Goal: Task Accomplishment & Management: Complete application form

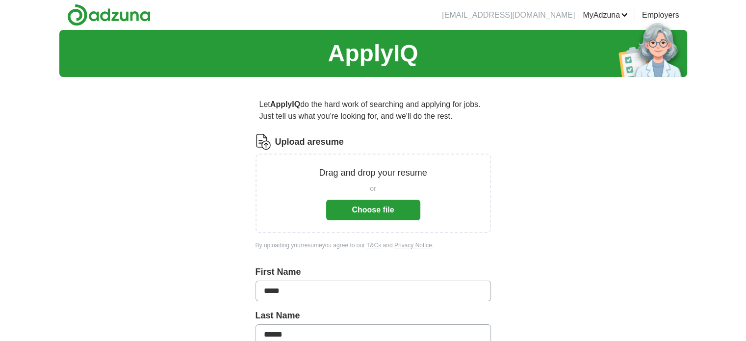
click at [371, 211] on button "Choose file" at bounding box center [373, 210] width 94 height 21
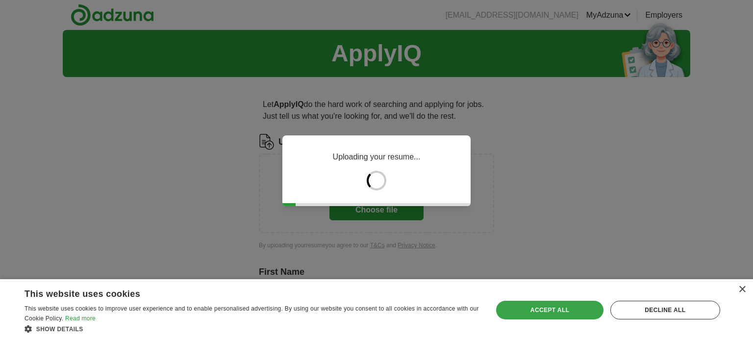
click at [573, 304] on div "Accept all" at bounding box center [549, 310] width 107 height 19
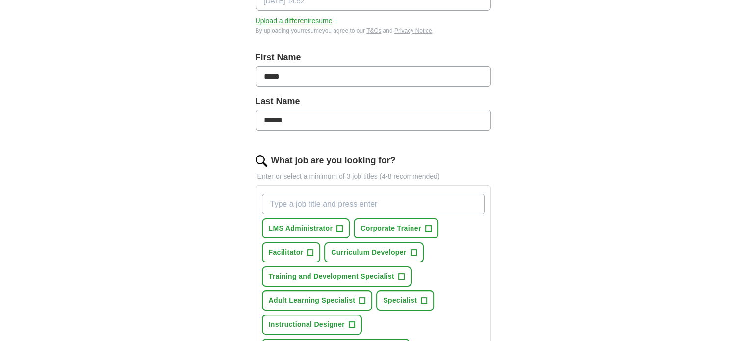
scroll to position [245, 0]
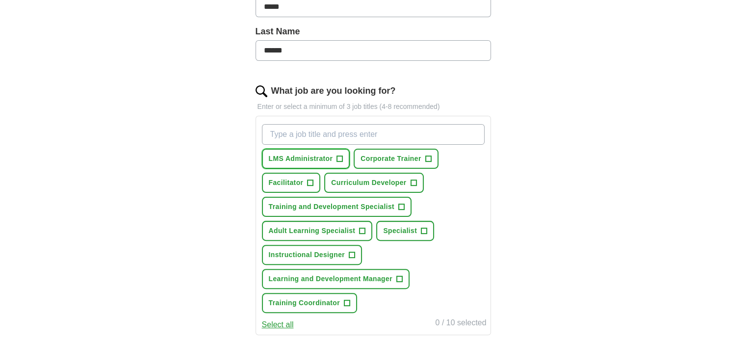
click at [342, 158] on span "+" at bounding box center [340, 159] width 6 height 8
click at [429, 158] on span "+" at bounding box center [428, 159] width 6 height 8
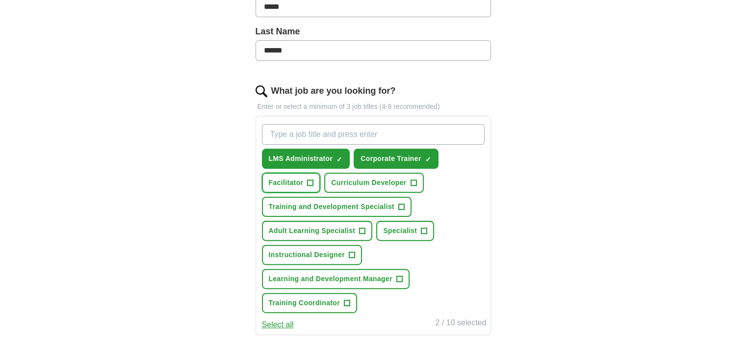
click at [314, 180] on button "Facilitator +" at bounding box center [291, 183] width 59 height 20
click at [415, 179] on span "+" at bounding box center [413, 182] width 6 height 6
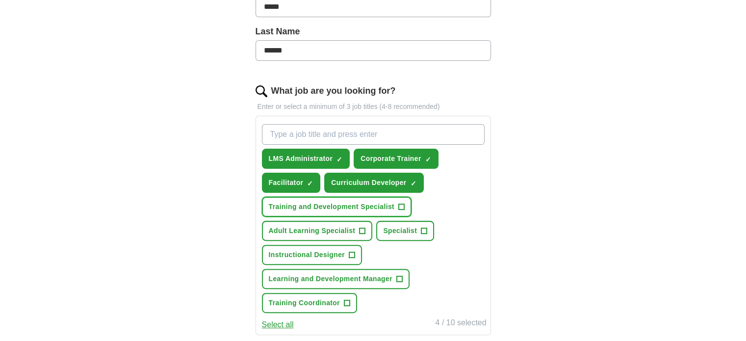
click at [402, 205] on span "+" at bounding box center [402, 207] width 6 height 8
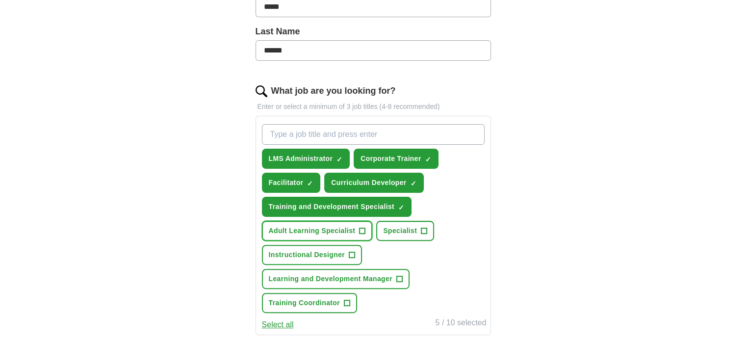
click at [363, 228] on span "+" at bounding box center [362, 231] width 6 height 8
click at [352, 251] on span "+" at bounding box center [352, 255] width 6 height 8
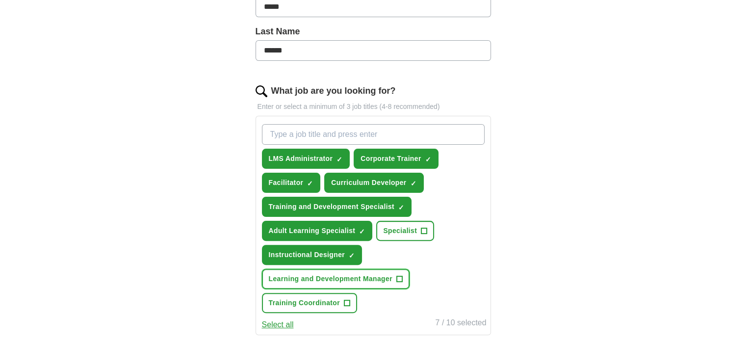
click at [400, 275] on span "+" at bounding box center [399, 279] width 6 height 8
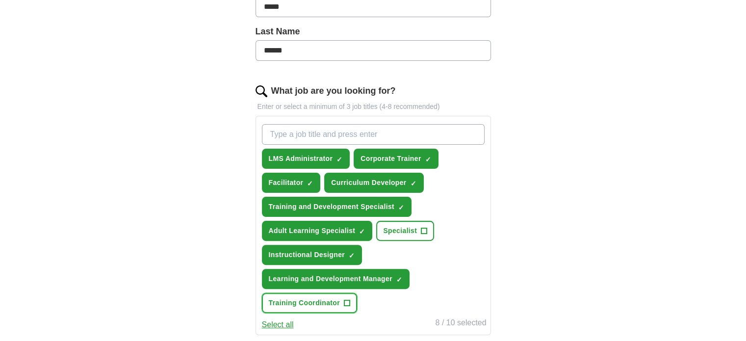
click at [348, 302] on span "+" at bounding box center [347, 303] width 6 height 8
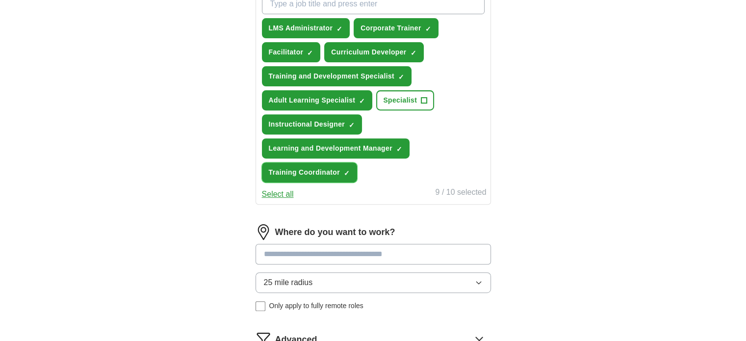
scroll to position [392, 0]
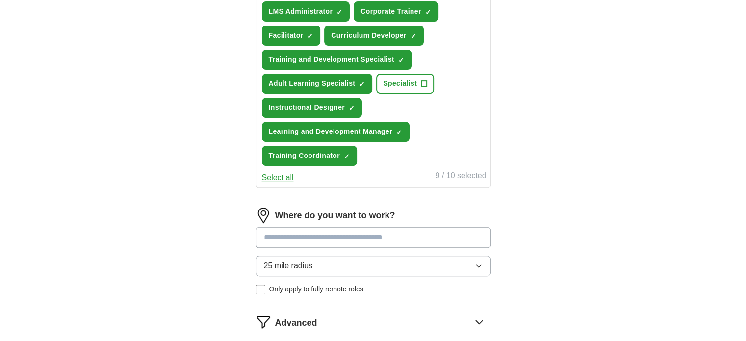
click at [385, 230] on input at bounding box center [372, 237] width 235 height 21
type input "******"
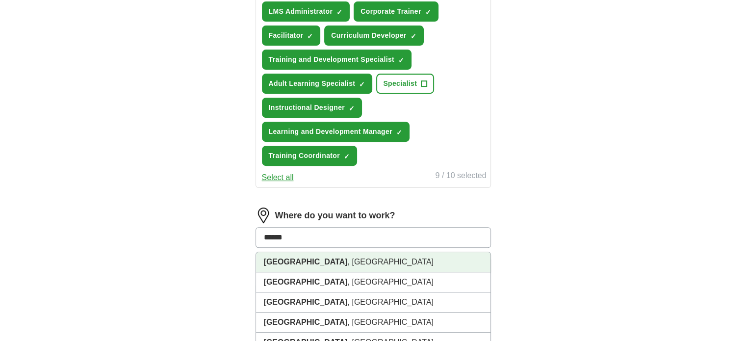
click at [345, 262] on li "[GEOGRAPHIC_DATA] , [GEOGRAPHIC_DATA]" at bounding box center [373, 262] width 234 height 20
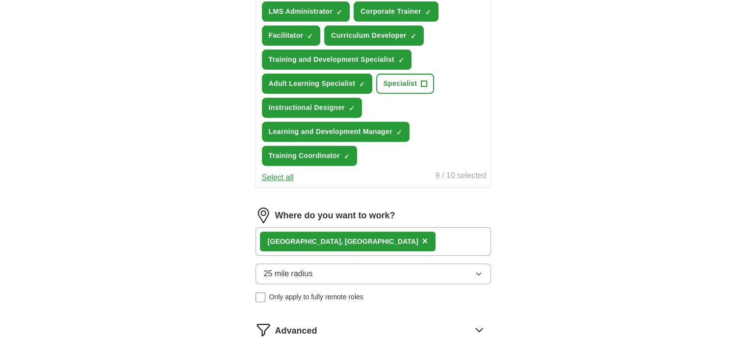
click at [430, 273] on button "25 mile radius" at bounding box center [372, 273] width 235 height 21
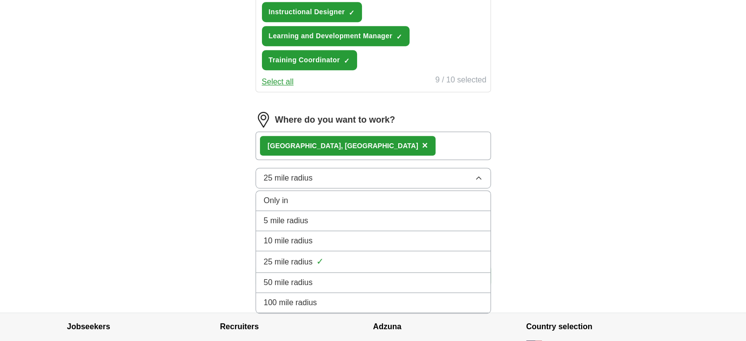
scroll to position [490, 0]
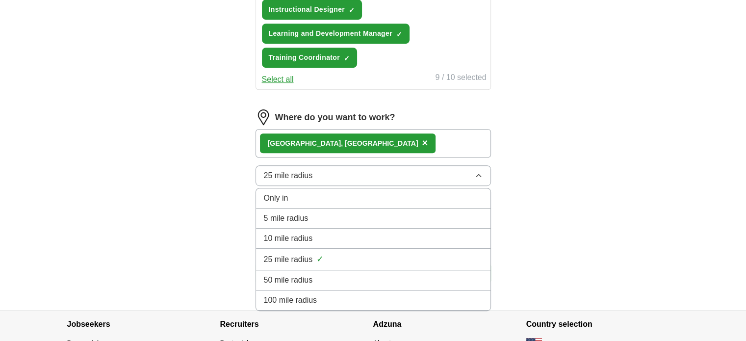
click at [325, 252] on div "25 mile radius ✓" at bounding box center [373, 258] width 219 height 13
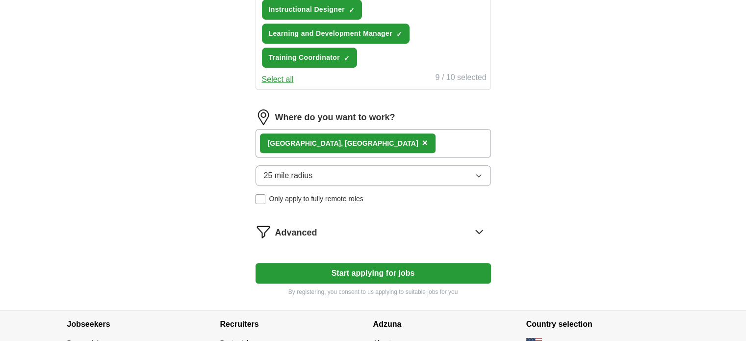
click at [481, 225] on icon at bounding box center [479, 232] width 16 height 16
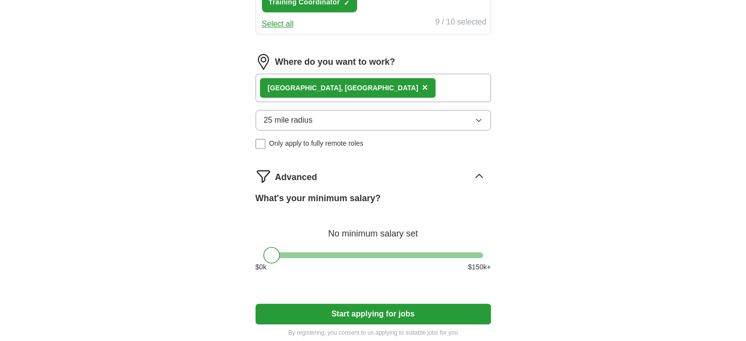
scroll to position [588, 0]
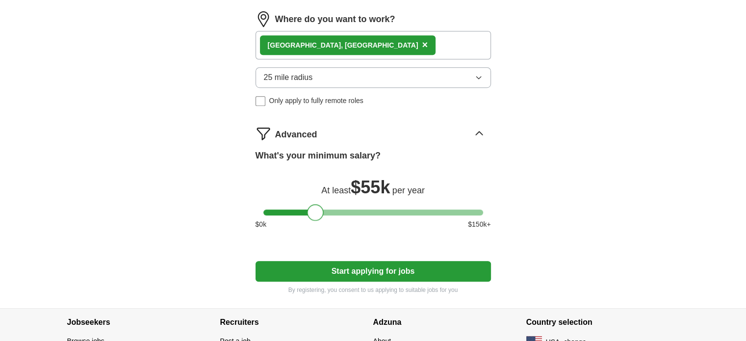
drag, startPoint x: 264, startPoint y: 211, endPoint x: 304, endPoint y: 215, distance: 39.9
click at [306, 214] on div "What's your minimum salary? At least $ 55k per year $ 0 k $ 150 k+" at bounding box center [372, 193] width 235 height 88
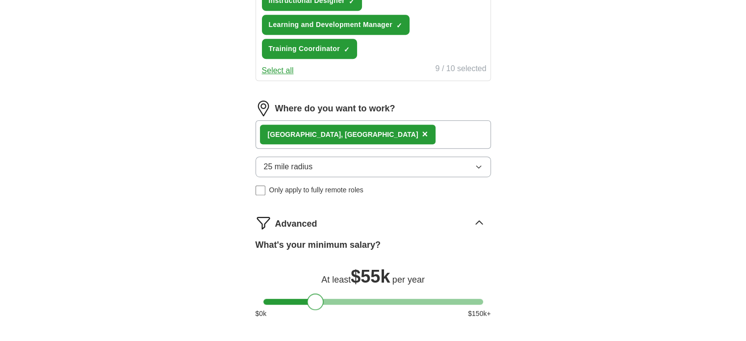
scroll to position [637, 0]
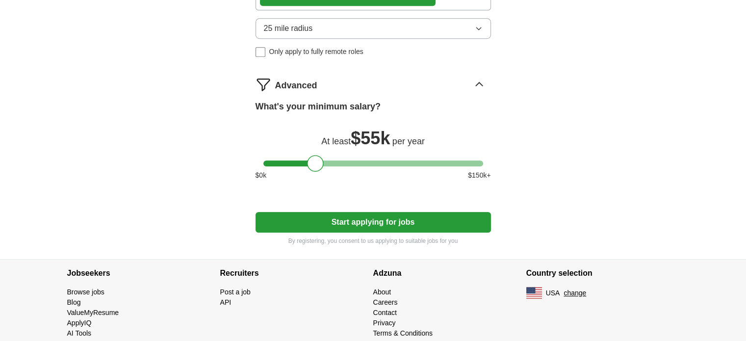
click at [373, 219] on button "Start applying for jobs" at bounding box center [372, 222] width 235 height 21
select select "**"
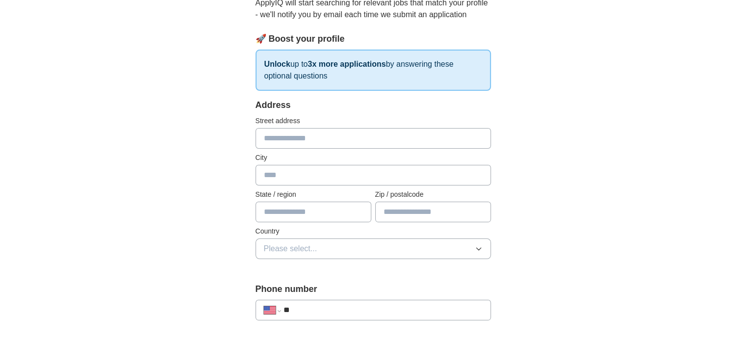
scroll to position [98, 0]
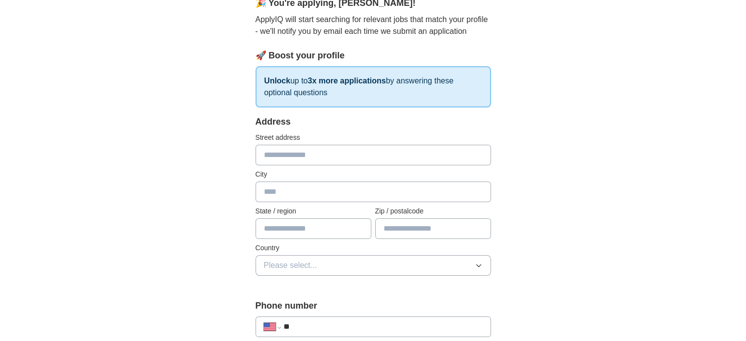
click at [321, 156] on input "text" at bounding box center [372, 155] width 235 height 21
type input "**********"
type input "******"
type input "*****"
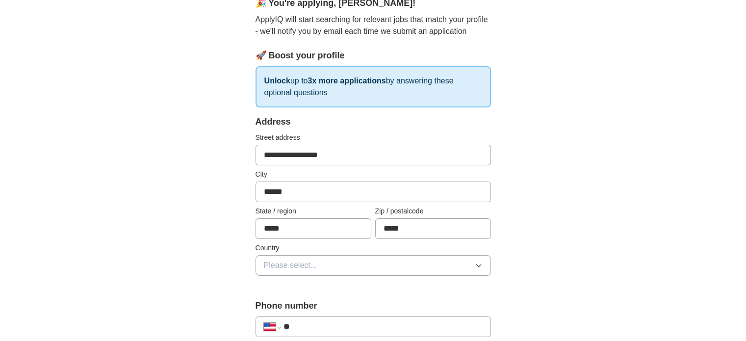
click at [351, 257] on button "Please select..." at bounding box center [372, 265] width 235 height 21
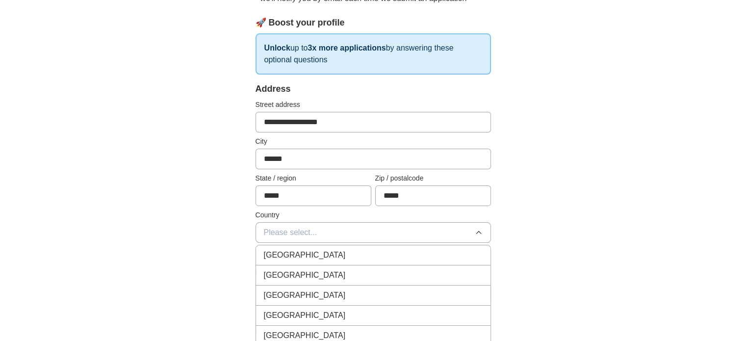
scroll to position [147, 0]
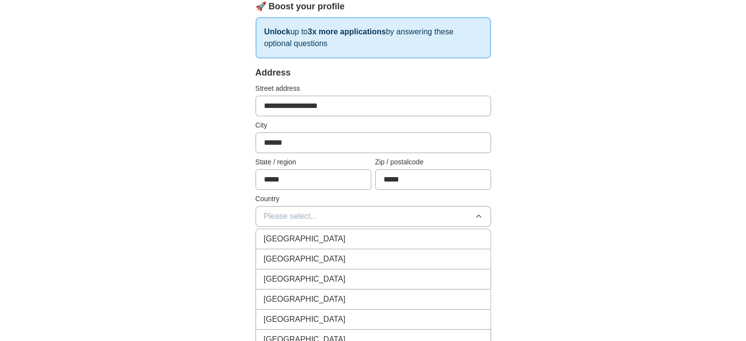
click at [326, 259] on div "[GEOGRAPHIC_DATA]" at bounding box center [373, 259] width 219 height 12
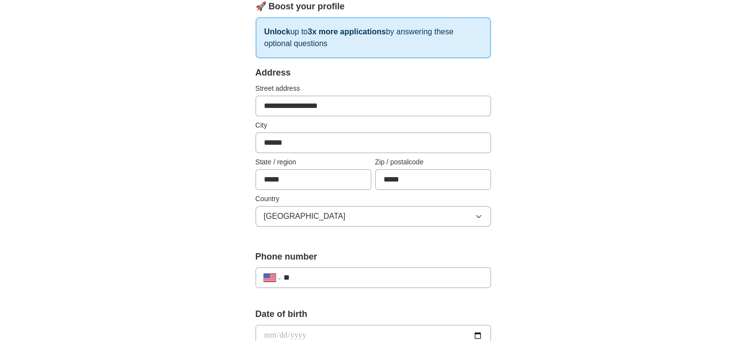
click at [541, 237] on div "**********" at bounding box center [373, 329] width 628 height 893
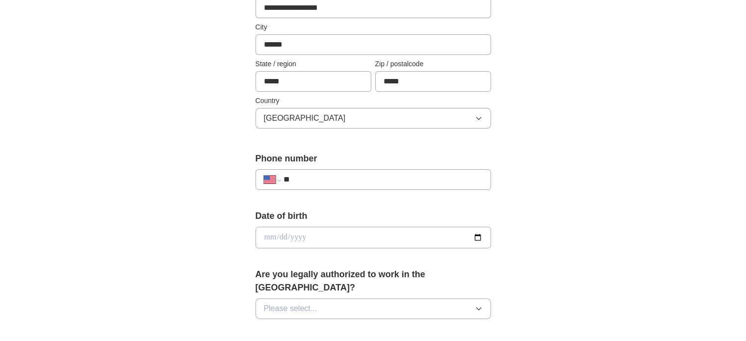
scroll to position [294, 0]
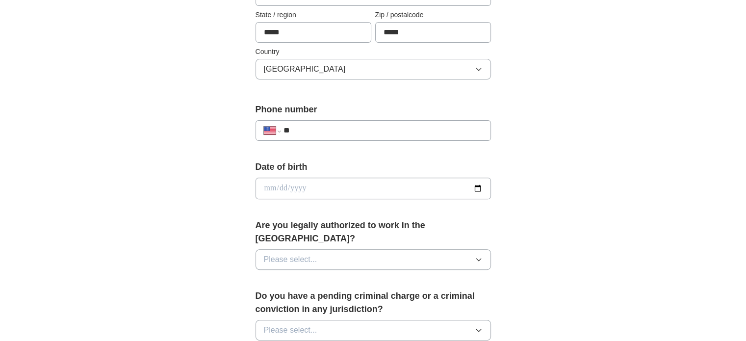
click at [353, 125] on input "**" at bounding box center [382, 131] width 199 height 12
type input "**********"
click at [378, 185] on input "date" at bounding box center [372, 188] width 235 height 22
type input "**********"
click at [410, 249] on button "Please select..." at bounding box center [372, 259] width 235 height 21
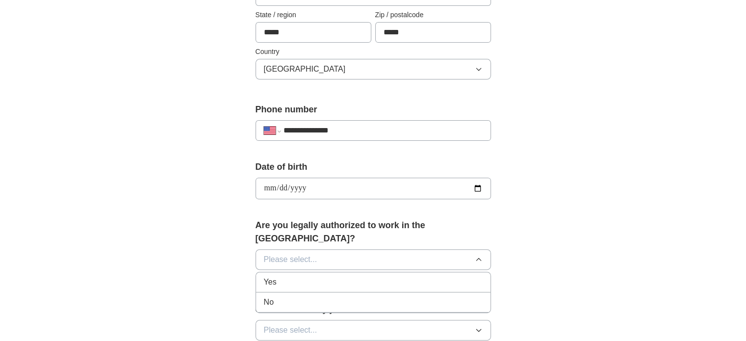
click at [326, 276] on div "Yes" at bounding box center [373, 282] width 219 height 12
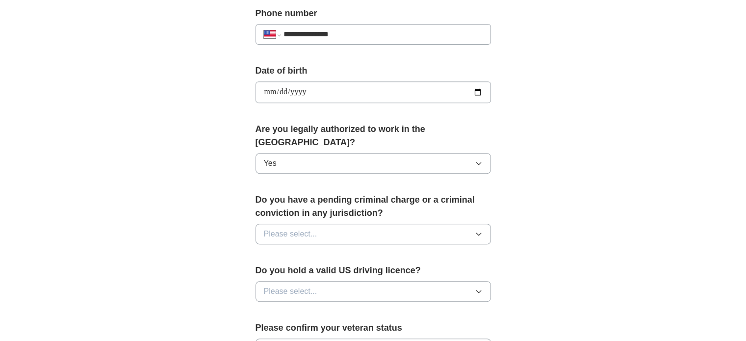
scroll to position [392, 0]
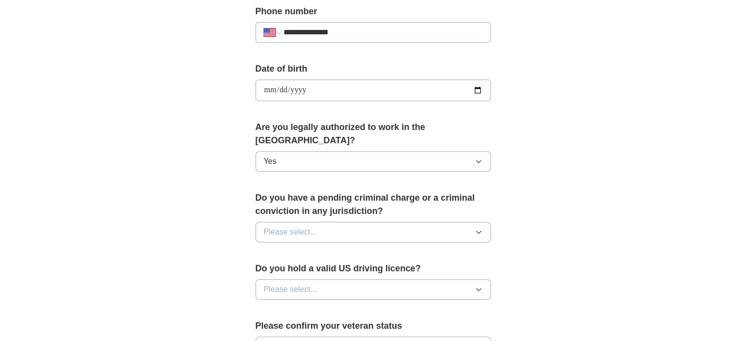
click at [416, 222] on button "Please select..." at bounding box center [372, 232] width 235 height 21
click at [327, 269] on div "No" at bounding box center [373, 275] width 219 height 12
click at [369, 279] on button "Please select..." at bounding box center [372, 289] width 235 height 21
click at [338, 306] on div "Yes" at bounding box center [373, 312] width 219 height 12
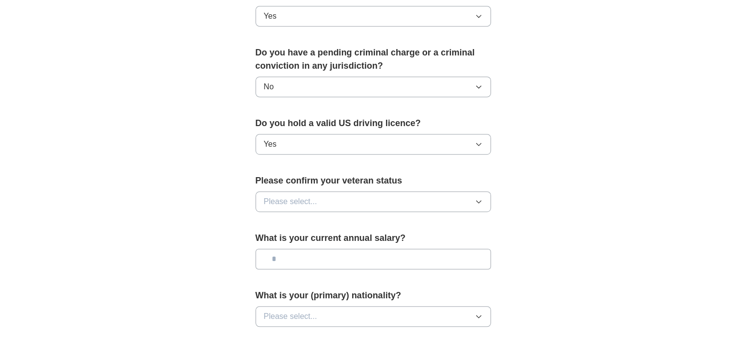
scroll to position [539, 0]
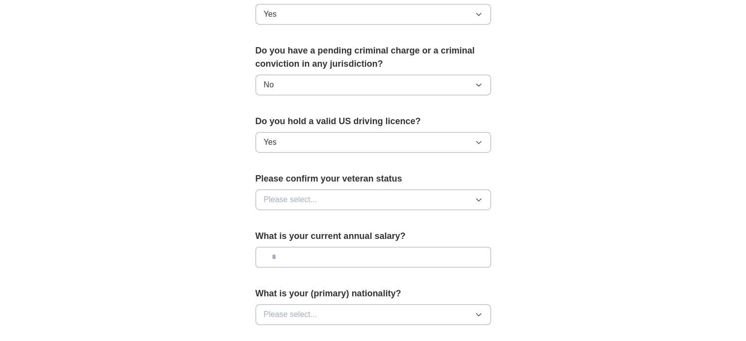
click at [394, 189] on button "Please select..." at bounding box center [372, 199] width 235 height 21
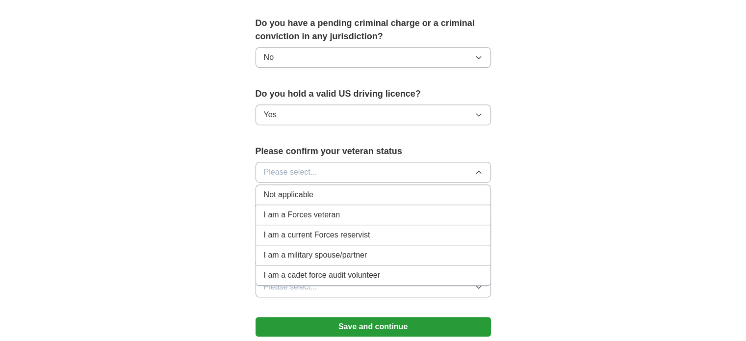
scroll to position [588, 0]
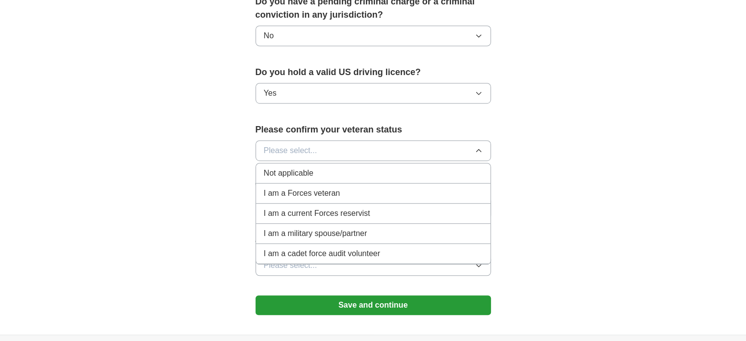
click at [329, 167] on div "Not applicable" at bounding box center [373, 173] width 219 height 12
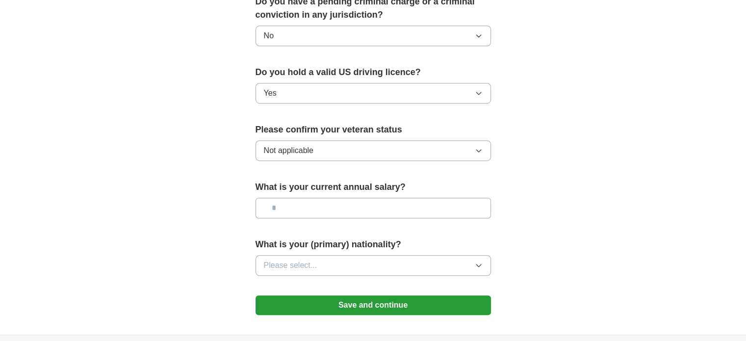
click at [326, 198] on input "text" at bounding box center [372, 208] width 235 height 21
type input "*******"
drag, startPoint x: 533, startPoint y: 200, endPoint x: 516, endPoint y: 203, distance: 17.5
click at [474, 255] on button "Please select..." at bounding box center [372, 265] width 235 height 21
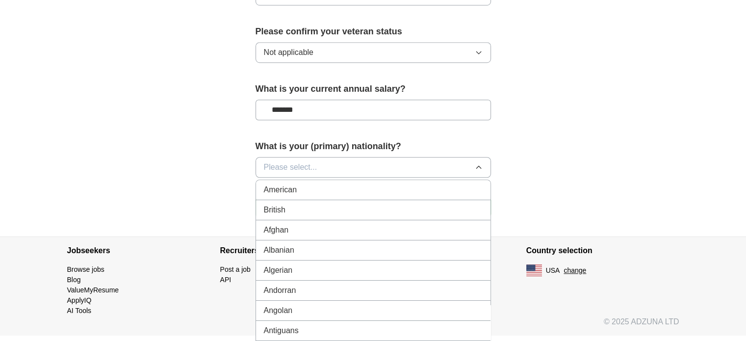
click at [374, 184] on div "American" at bounding box center [373, 190] width 219 height 12
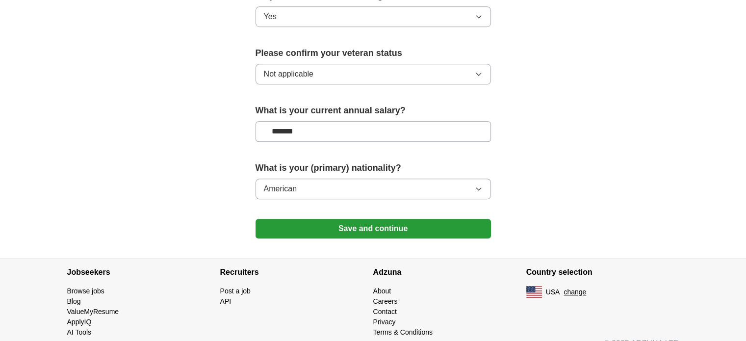
click at [396, 219] on button "Save and continue" at bounding box center [372, 229] width 235 height 20
